Goal: Obtain resource: Download file/media

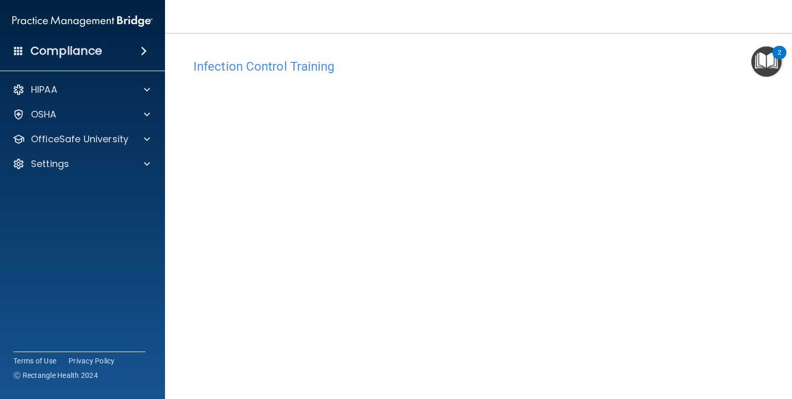
scroll to position [42, 0]
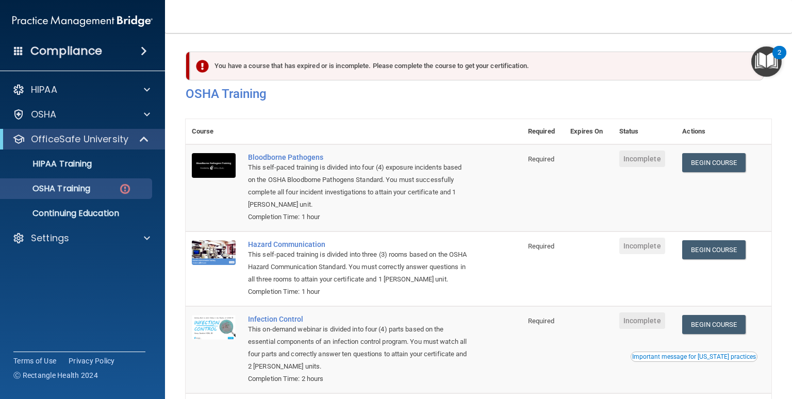
scroll to position [124, 0]
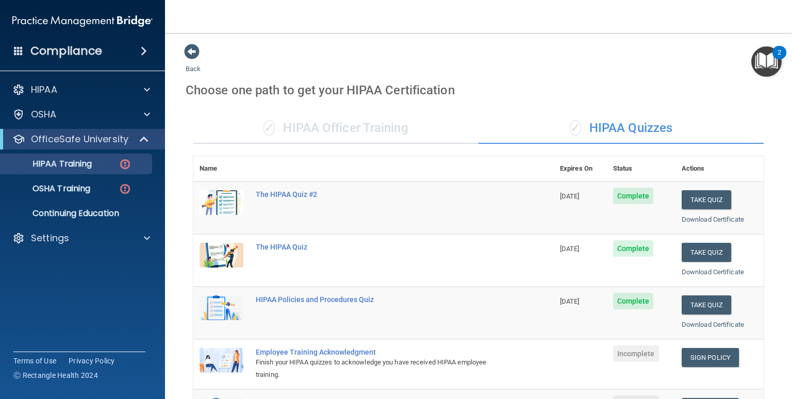
scroll to position [159, 0]
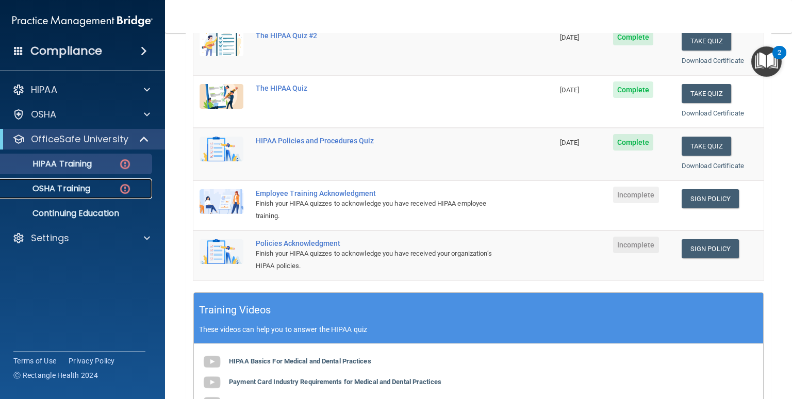
click at [72, 188] on p "OSHA Training" at bounding box center [49, 189] width 84 height 10
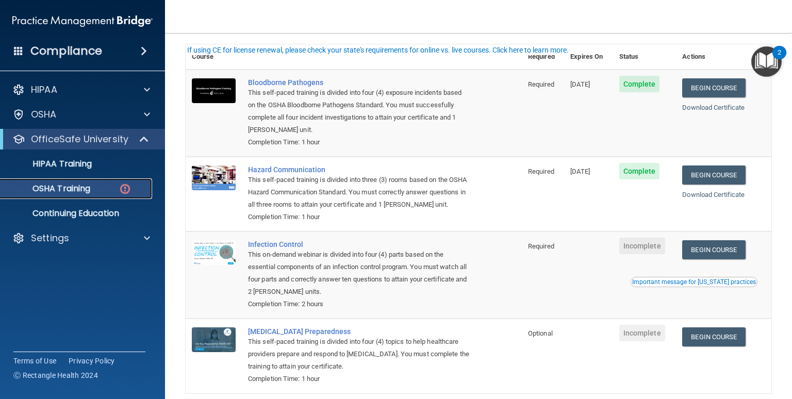
scroll to position [45, 0]
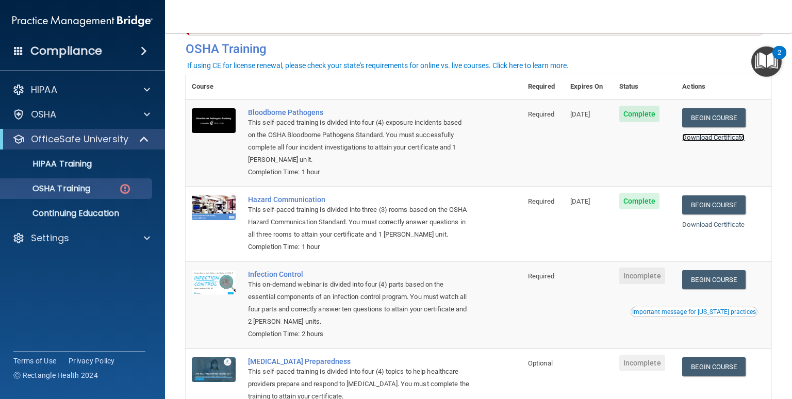
click at [706, 138] on link "Download Certificate" at bounding box center [714, 138] width 62 height 8
click at [705, 225] on link "Download Certificate" at bounding box center [714, 225] width 62 height 8
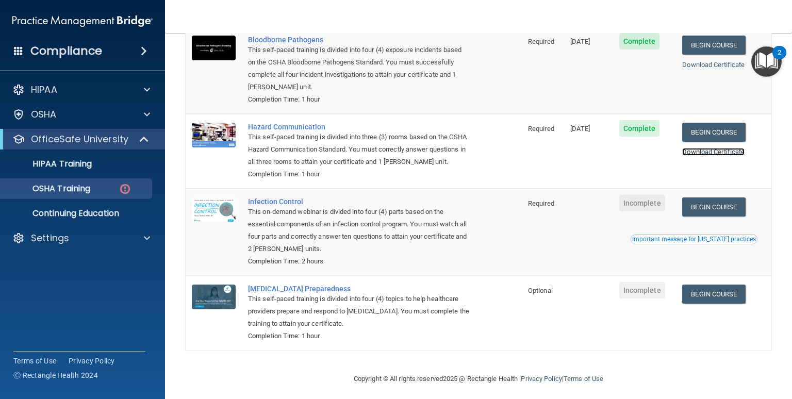
scroll to position [118, 0]
click at [56, 184] on p "OSHA Training" at bounding box center [49, 189] width 84 height 10
click at [100, 196] on link "OSHA Training" at bounding box center [71, 188] width 163 height 21
drag, startPoint x: 100, startPoint y: 196, endPoint x: 77, endPoint y: 186, distance: 24.5
click at [77, 186] on p "OSHA Training" at bounding box center [49, 189] width 84 height 10
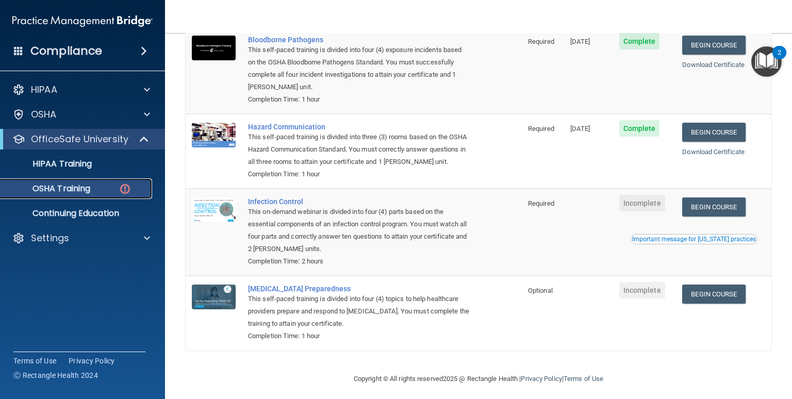
click at [77, 186] on p "OSHA Training" at bounding box center [49, 189] width 84 height 10
click at [111, 186] on div "OSHA Training" at bounding box center [77, 189] width 141 height 10
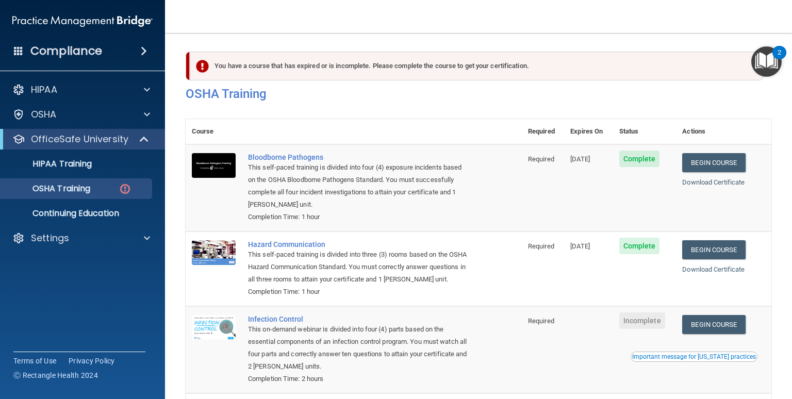
scroll to position [136, 0]
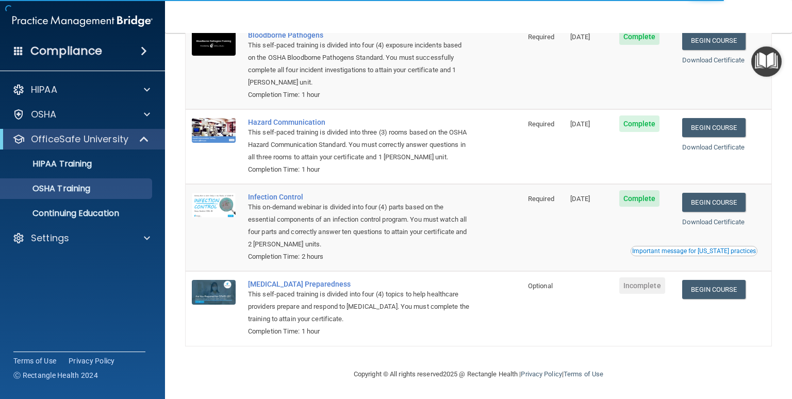
scroll to position [107, 0]
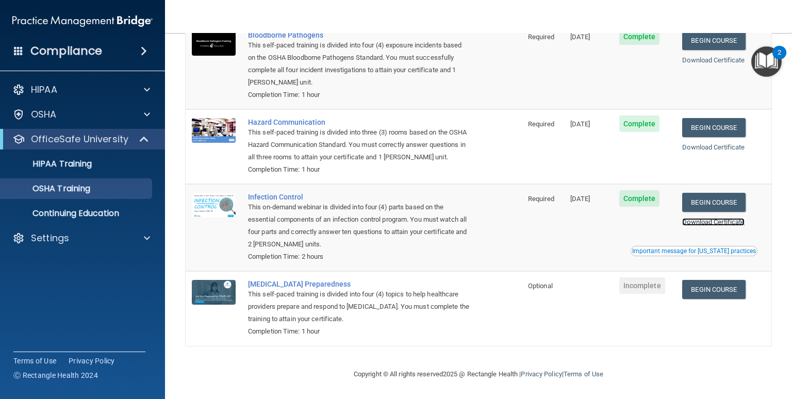
click at [697, 223] on link "Download Certificate" at bounding box center [714, 222] width 62 height 8
click at [697, 287] on link "Begin Course" at bounding box center [714, 289] width 63 height 19
click at [85, 213] on p "Continuing Education" at bounding box center [77, 213] width 141 height 10
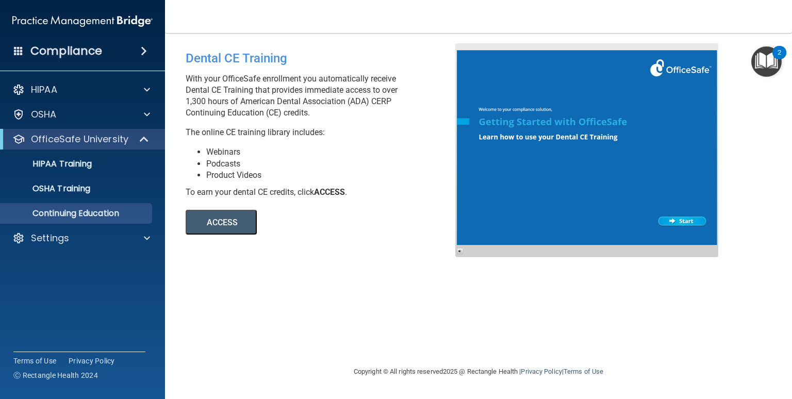
click at [199, 228] on button "ACCESS" at bounding box center [221, 222] width 71 height 25
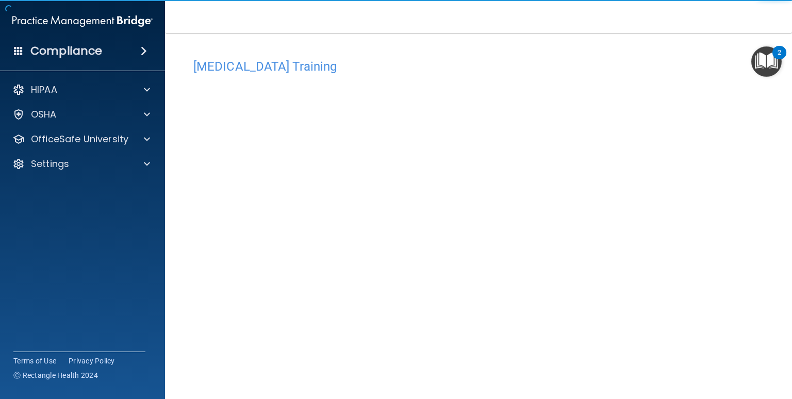
scroll to position [42, 0]
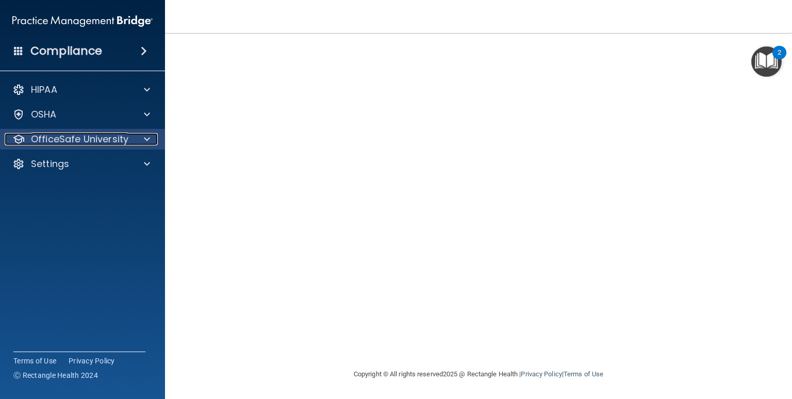
click at [144, 144] on span at bounding box center [147, 139] width 6 height 12
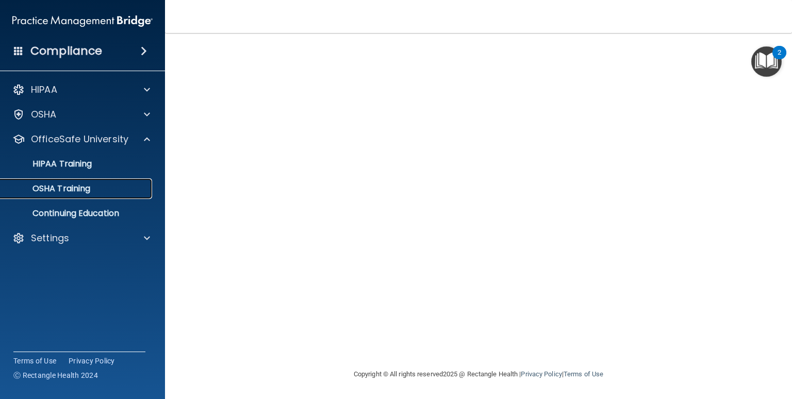
click at [78, 193] on p "OSHA Training" at bounding box center [49, 189] width 84 height 10
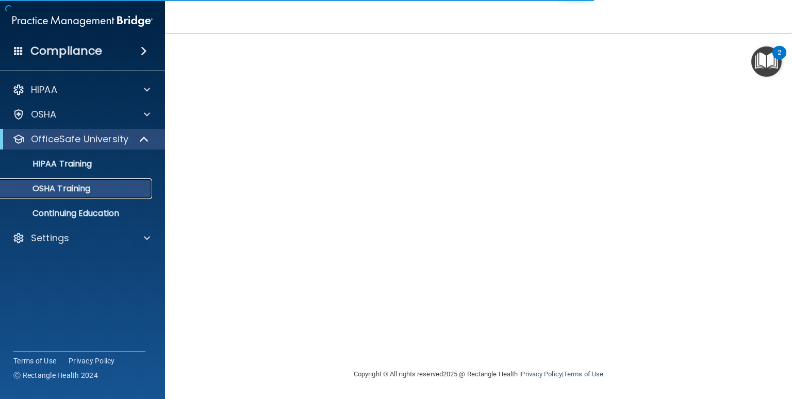
scroll to position [95, 0]
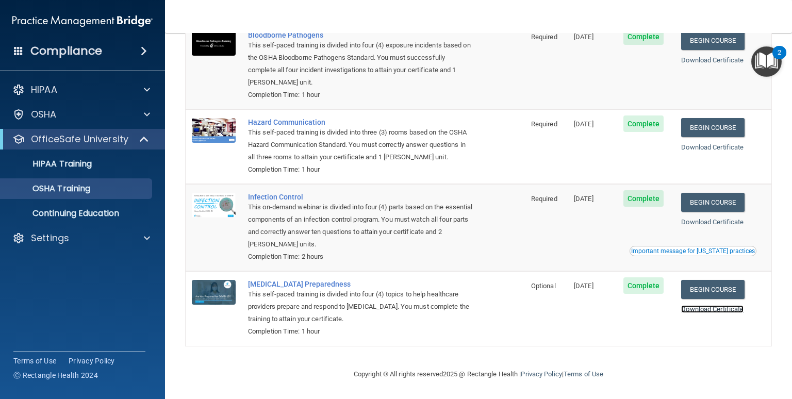
click at [720, 308] on link "Download Certificate" at bounding box center [712, 309] width 62 height 8
